Goal: Complete application form

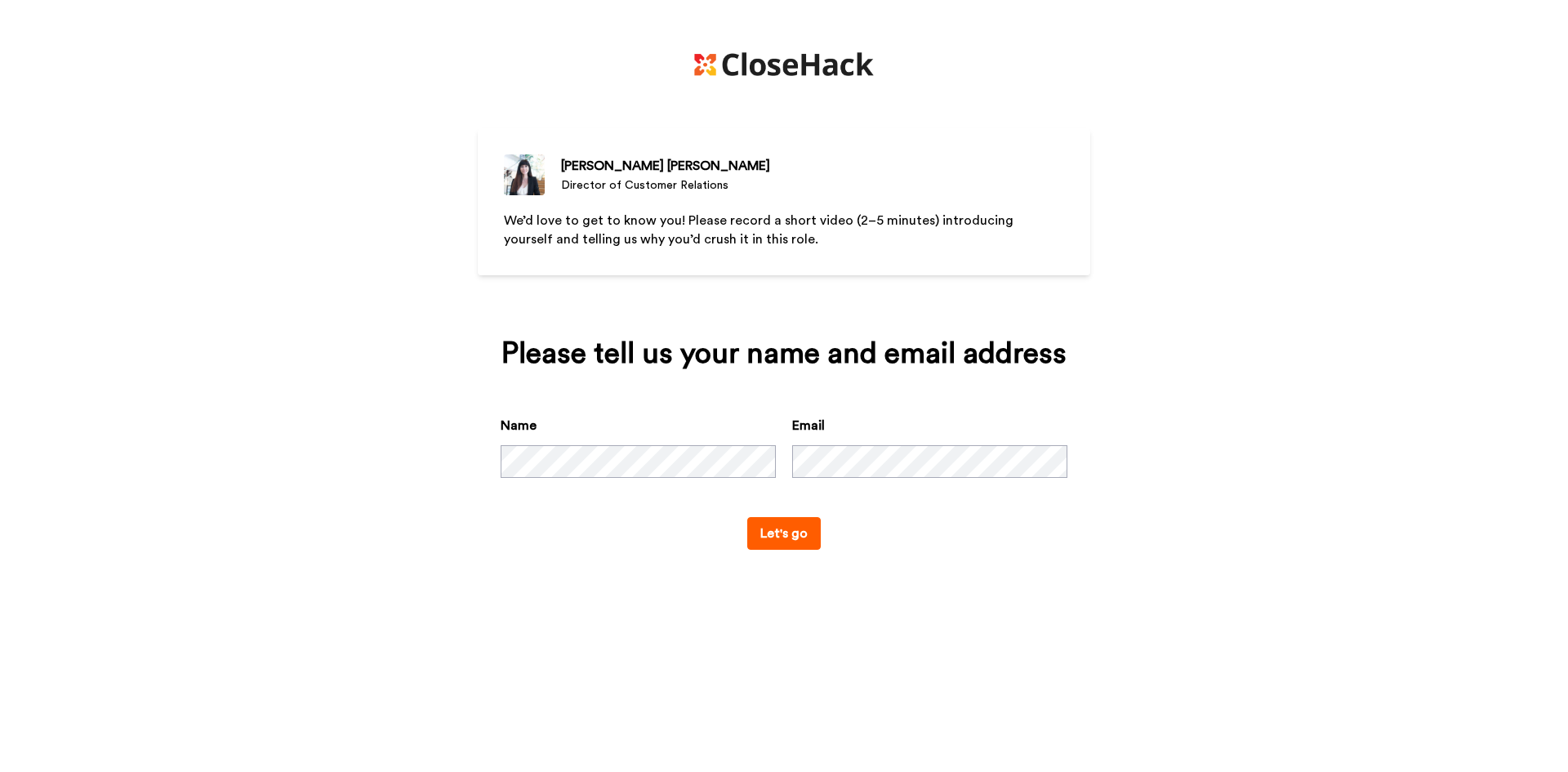
click at [900, 592] on div "[PERSON_NAME][MEDICAL_DATA] Director of Customer Relations We’d love to get to …" at bounding box center [784, 297] width 613 height 595
click at [811, 538] on button "Let's go" at bounding box center [784, 533] width 73 height 32
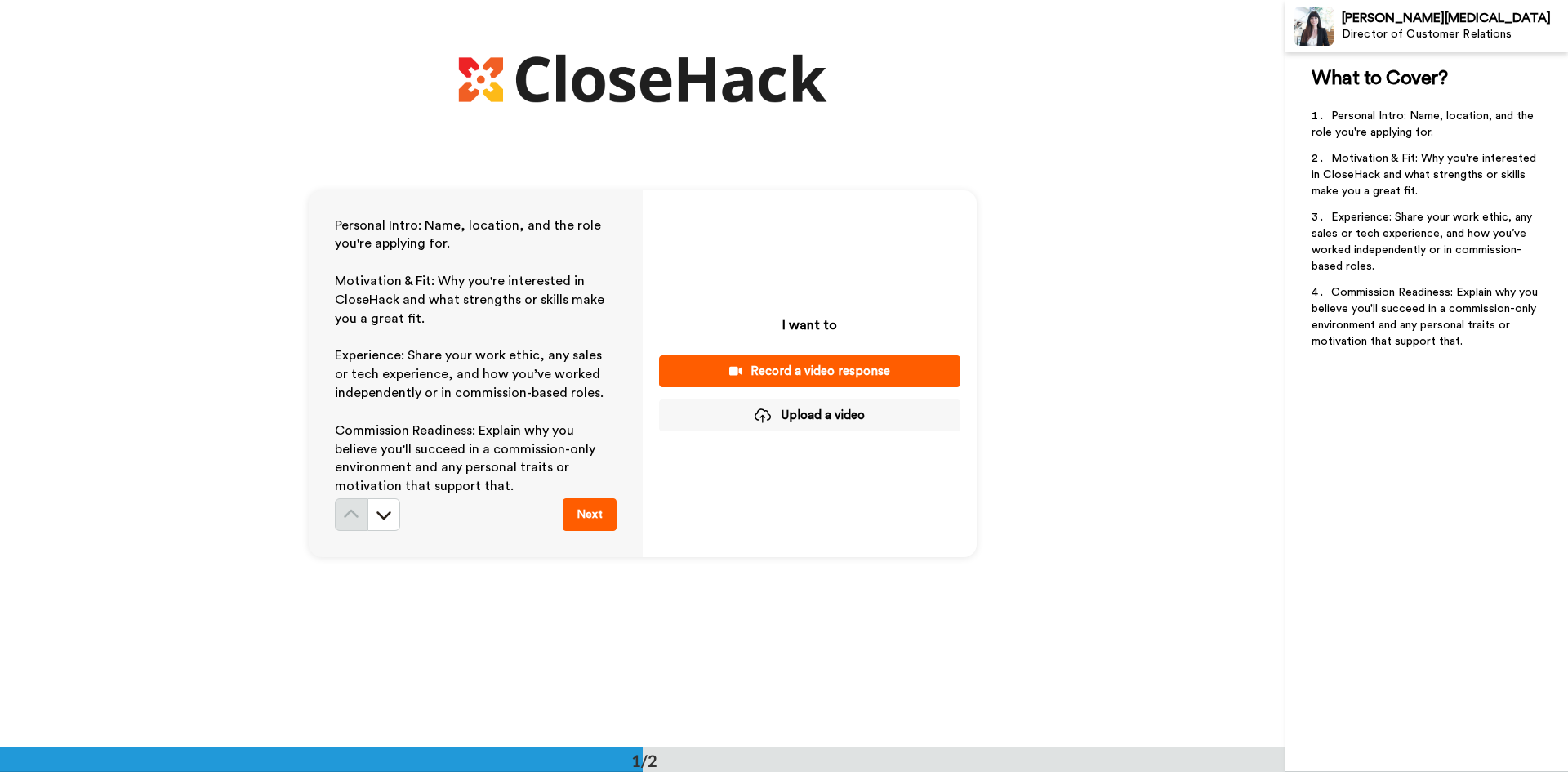
scroll to position [82, 0]
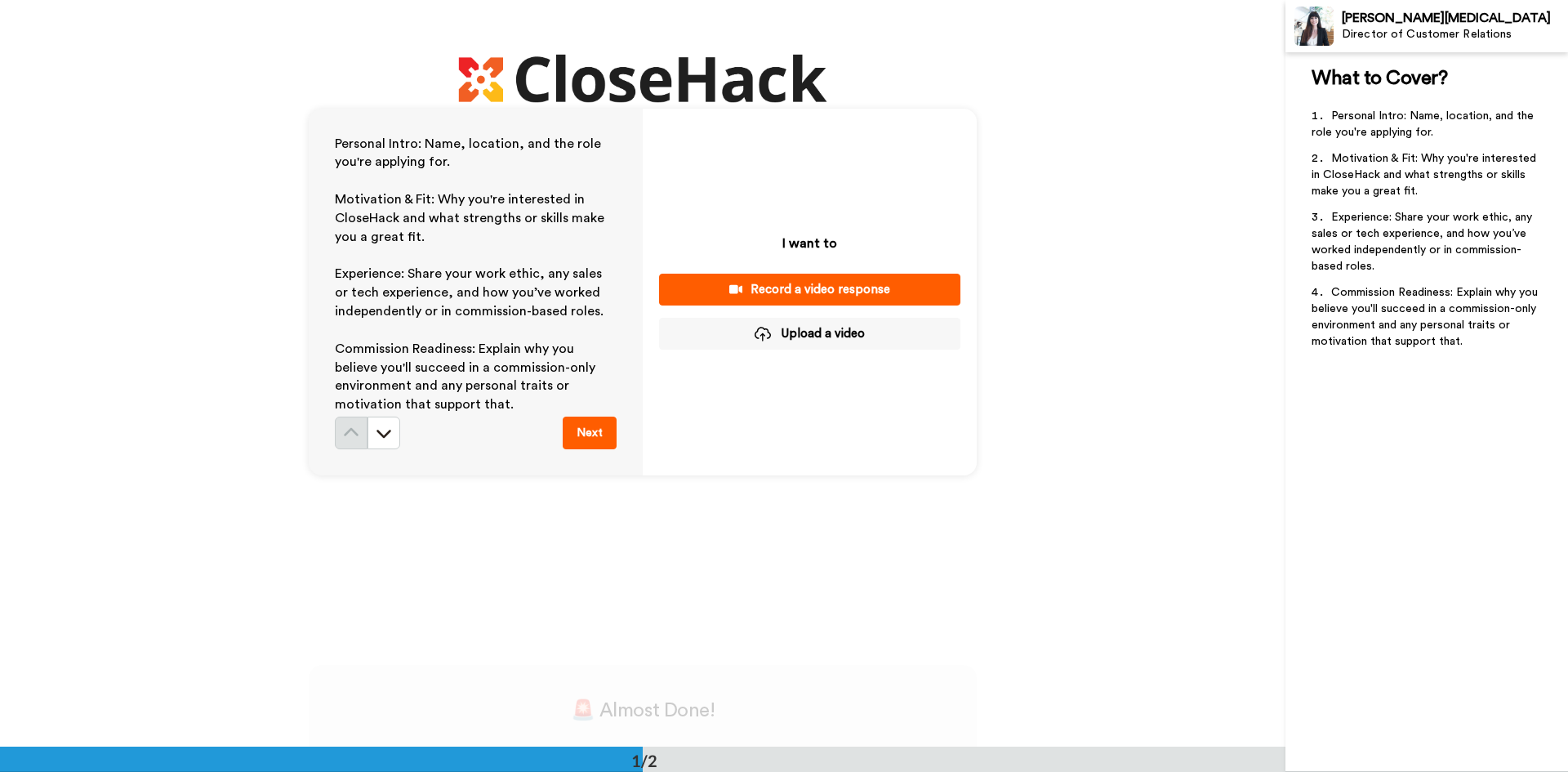
click at [898, 284] on div "Record a video response" at bounding box center [809, 289] width 276 height 17
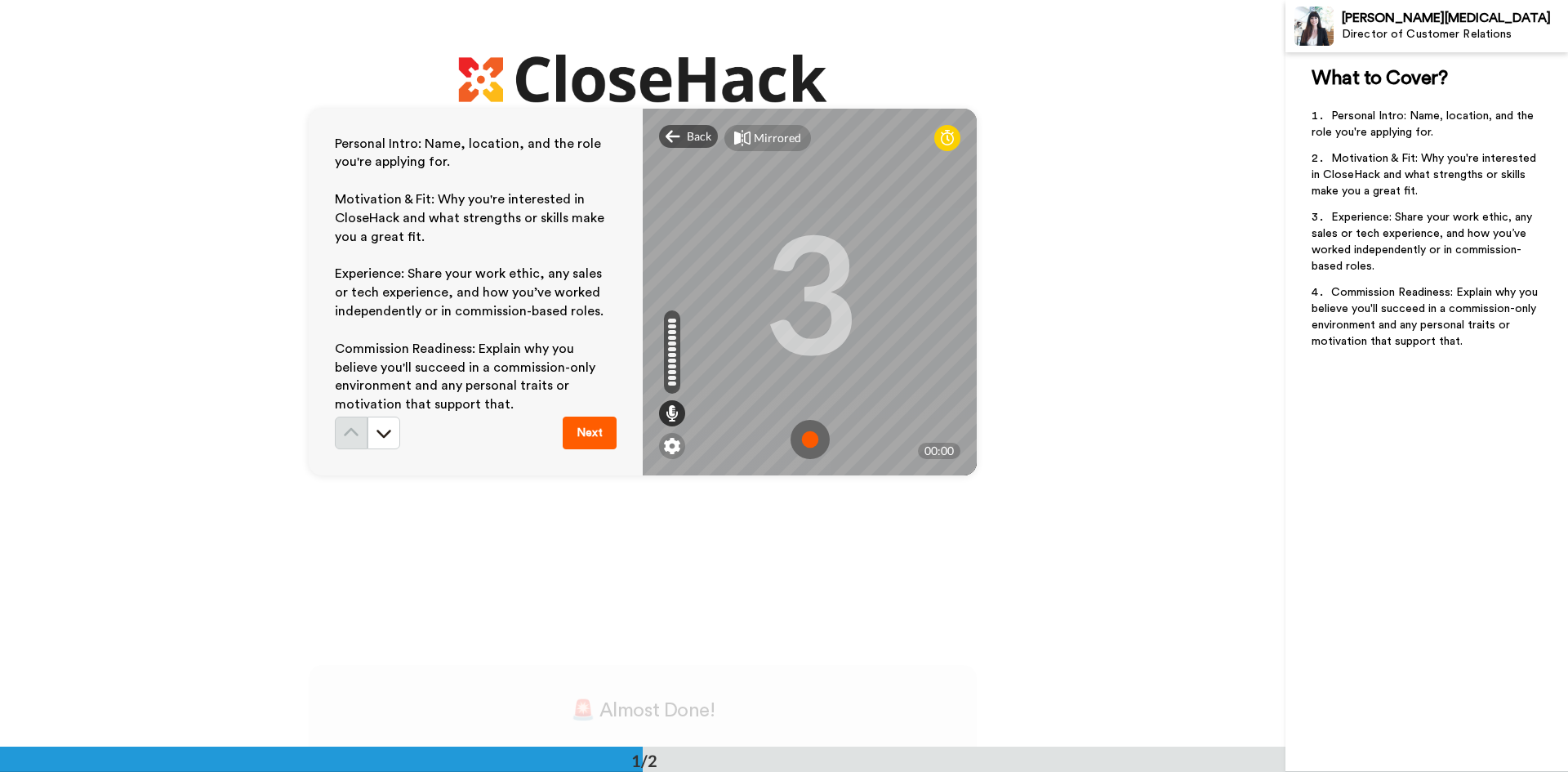
click at [795, 440] on img at bounding box center [810, 439] width 39 height 39
click at [805, 429] on img at bounding box center [810, 439] width 39 height 39
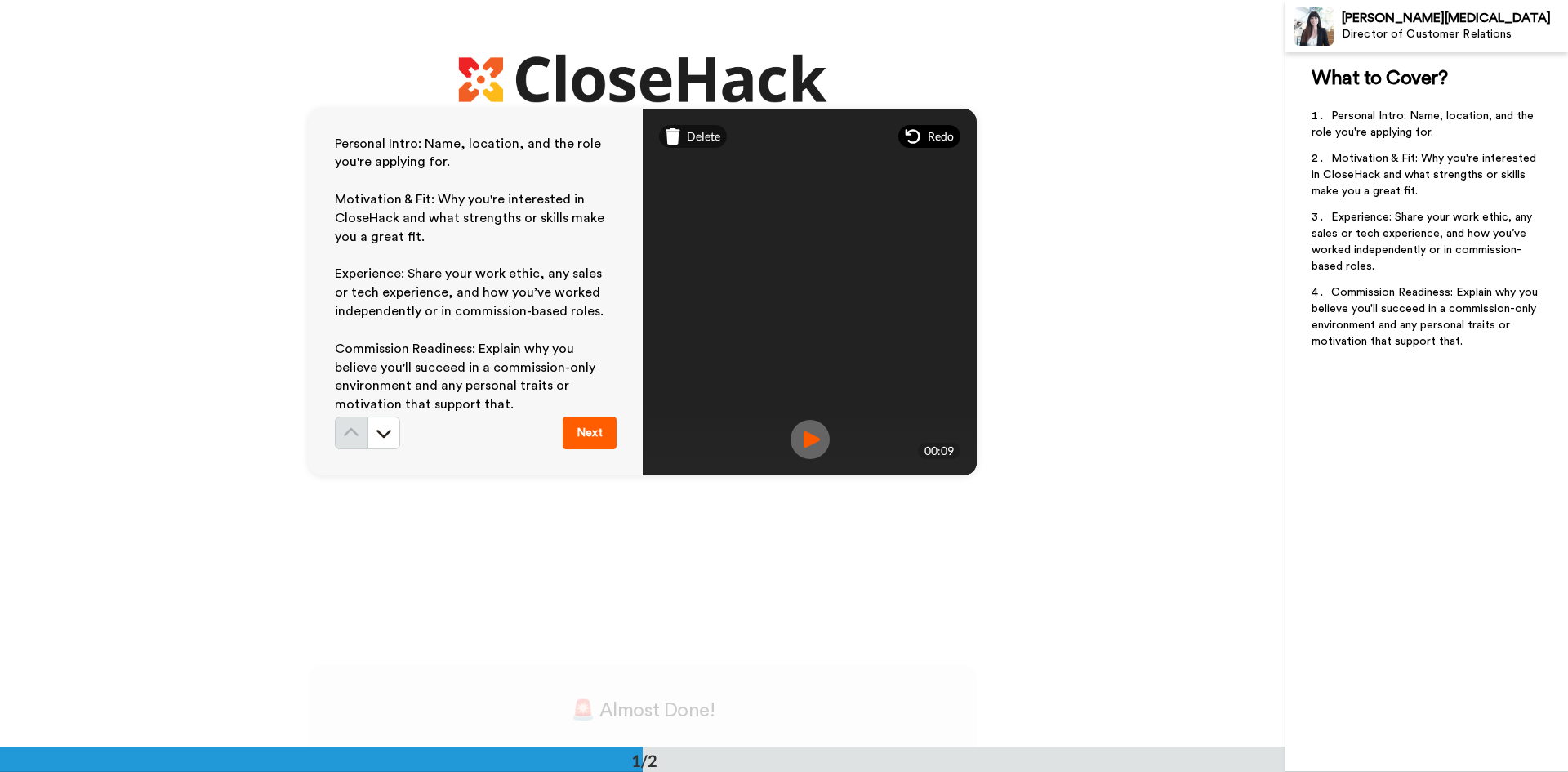
click at [940, 133] on span "Redo" at bounding box center [940, 137] width 26 height 17
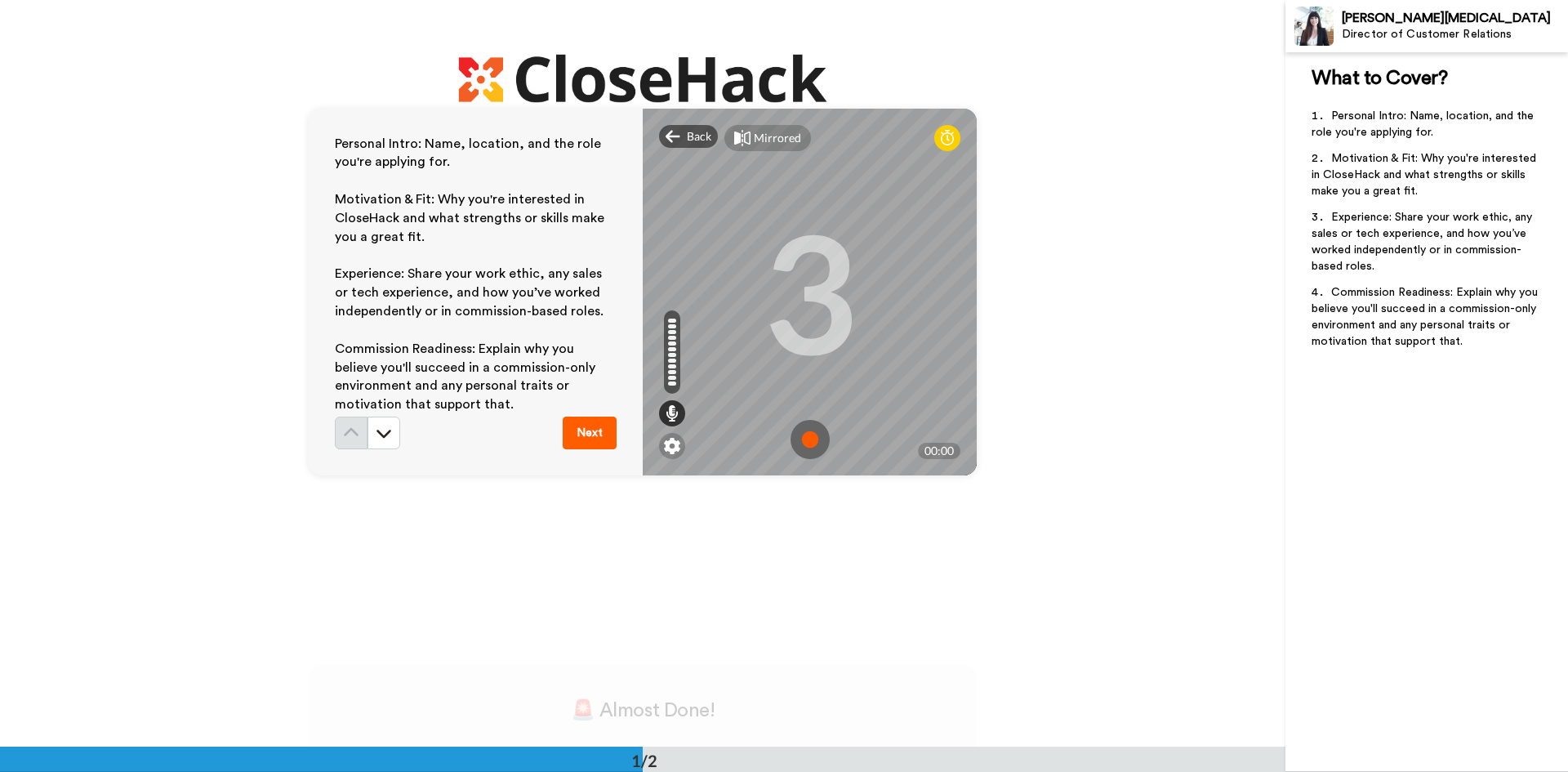
click at [809, 437] on img at bounding box center [810, 439] width 39 height 39
click at [590, 436] on button "Next" at bounding box center [590, 432] width 54 height 32
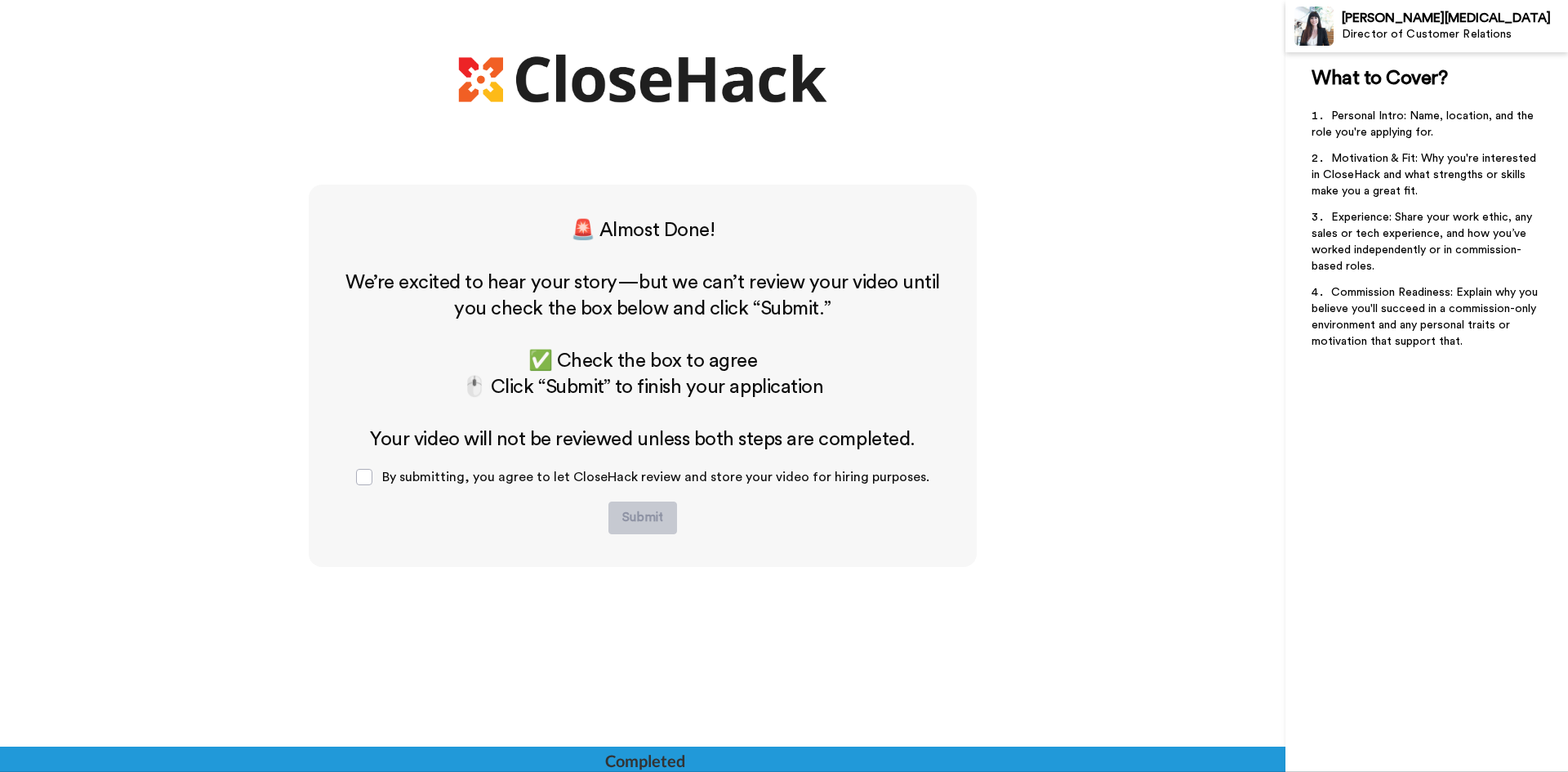
scroll to position [565, 0]
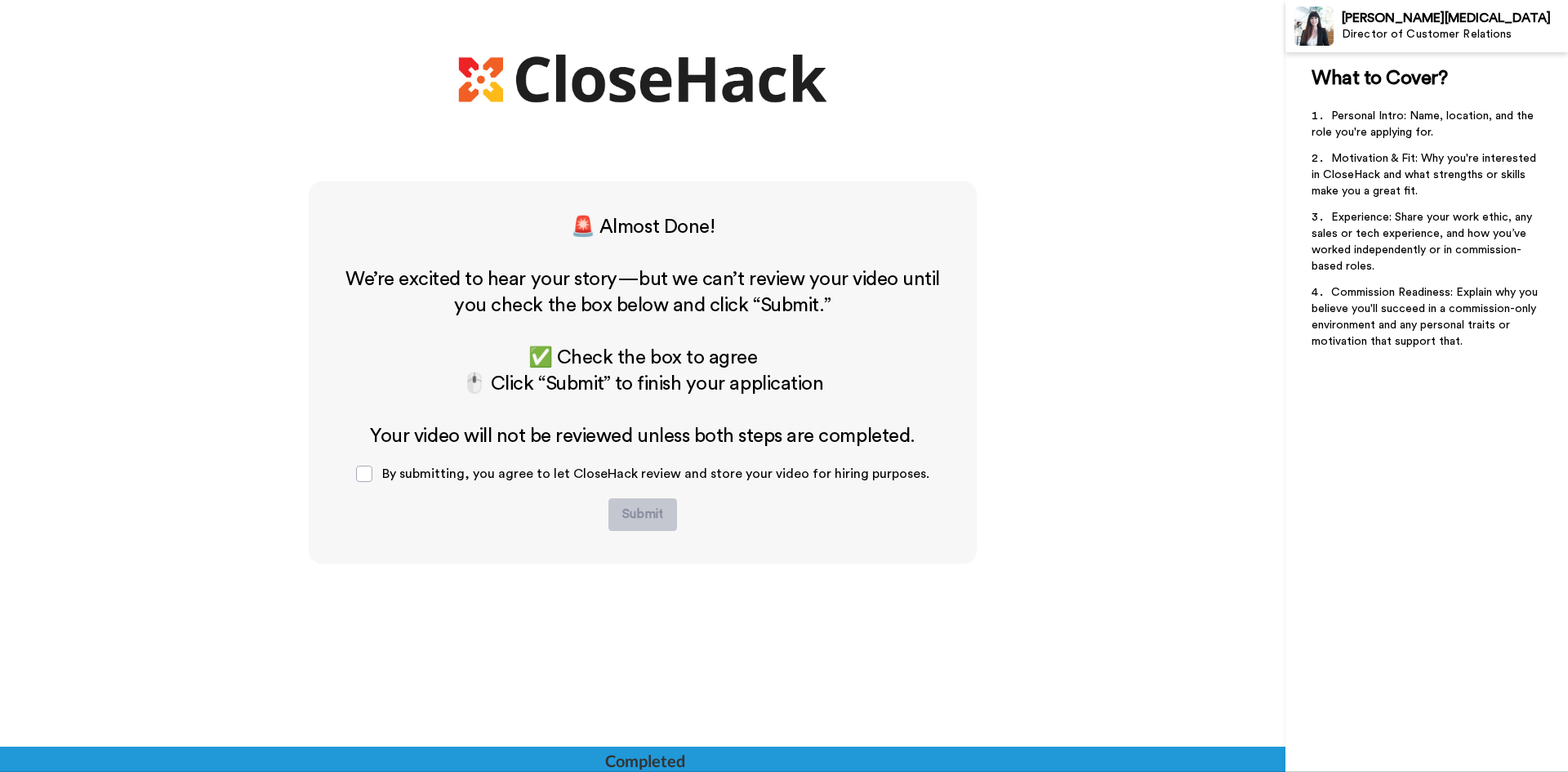
click at [507, 479] on span "By submitting, you agree to let CloseHack review and store your video for hirin…" at bounding box center [655, 474] width 547 height 13
click at [378, 474] on div "By submitting, you agree to let CloseHack review and store your video for hirin…" at bounding box center [643, 474] width 600 height 49
click at [366, 471] on span at bounding box center [365, 474] width 17 height 17
click at [620, 514] on button "Submit" at bounding box center [643, 514] width 68 height 32
